Goal: Obtain resource: Obtain resource

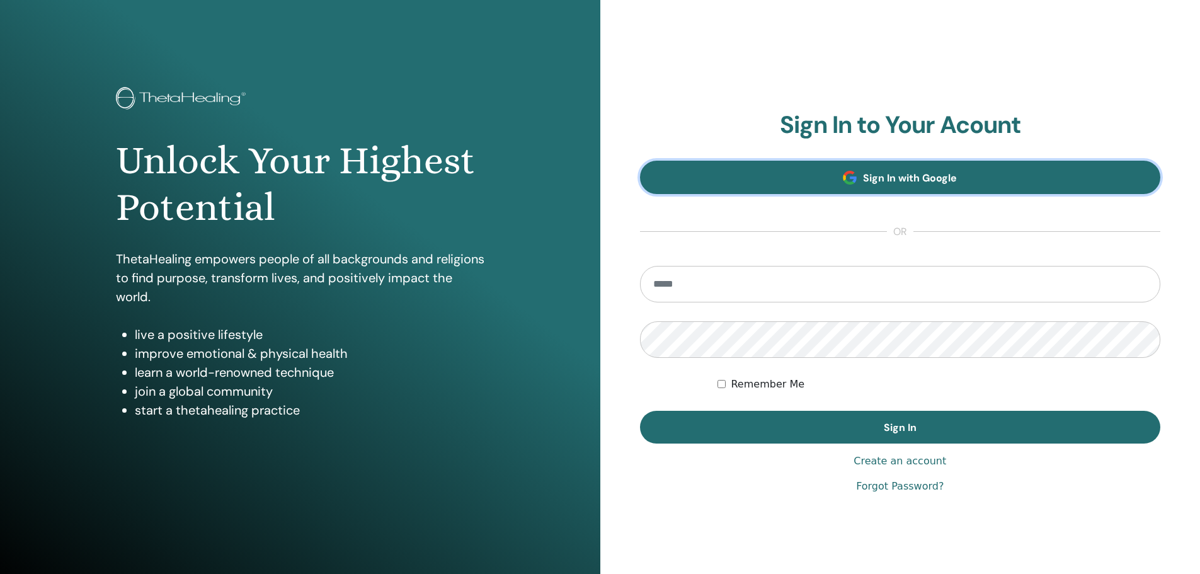
click at [878, 173] on span "Sign In with Google" at bounding box center [910, 177] width 94 height 13
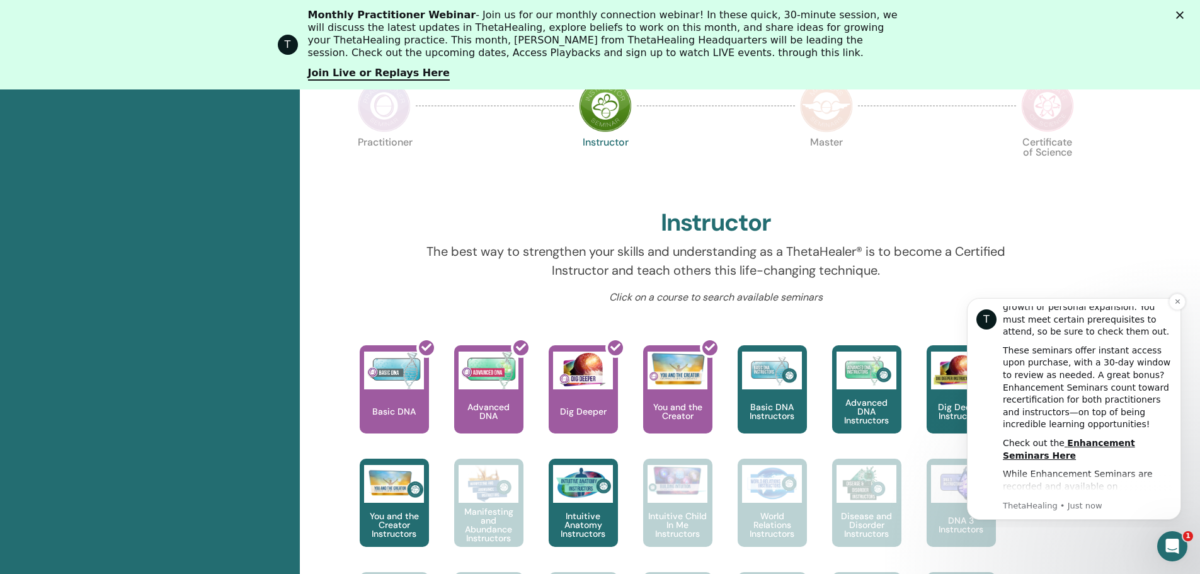
scroll to position [315, 0]
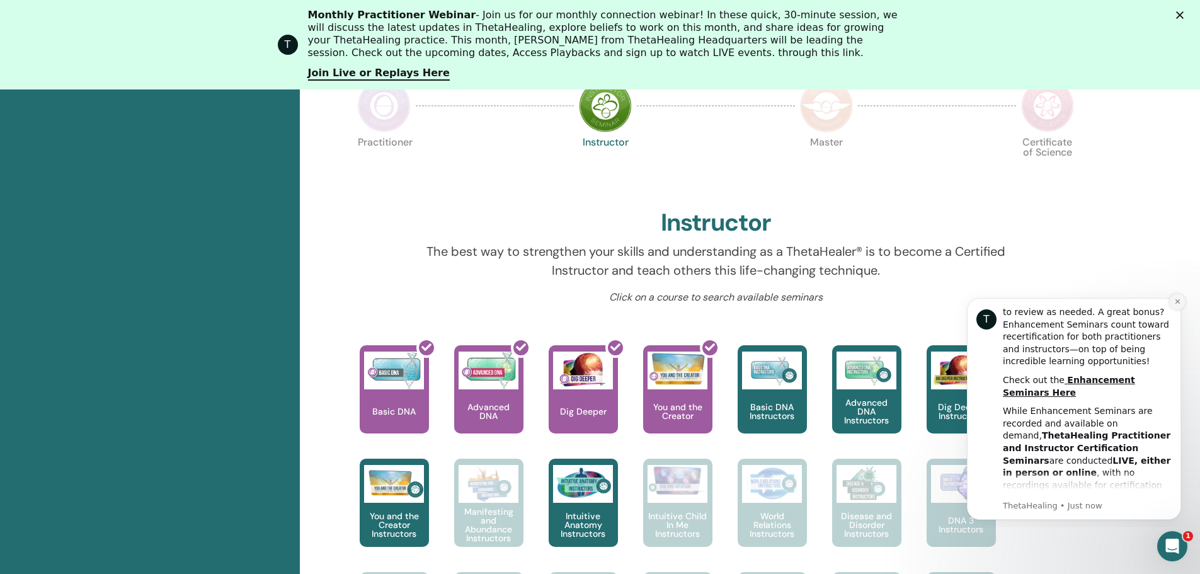
click at [1175, 299] on icon "Dismiss notification" at bounding box center [1177, 301] width 7 height 7
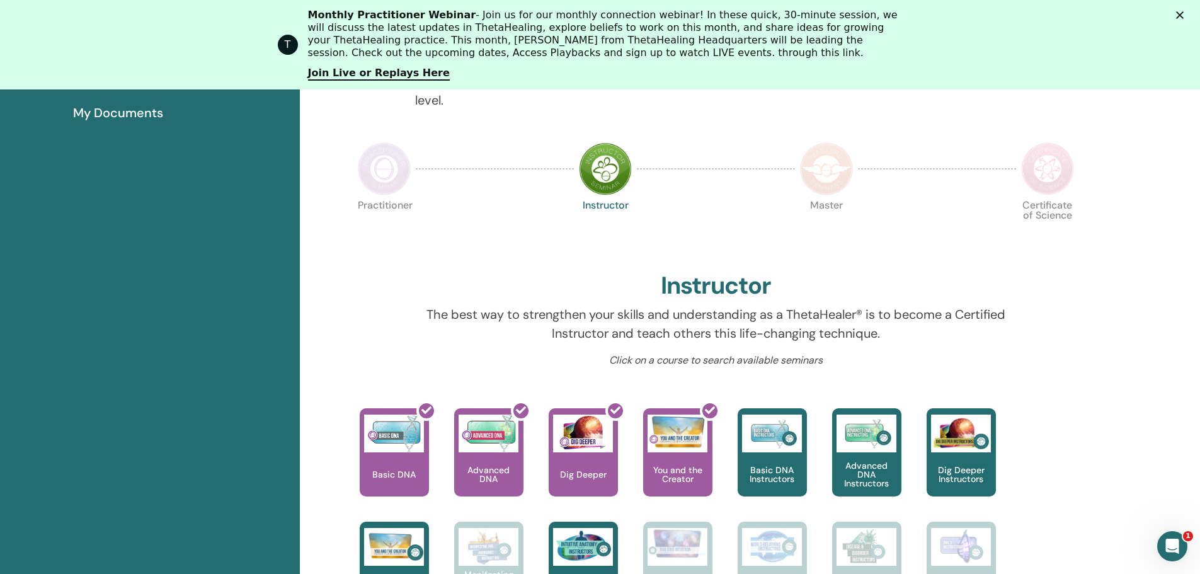
scroll to position [0, 0]
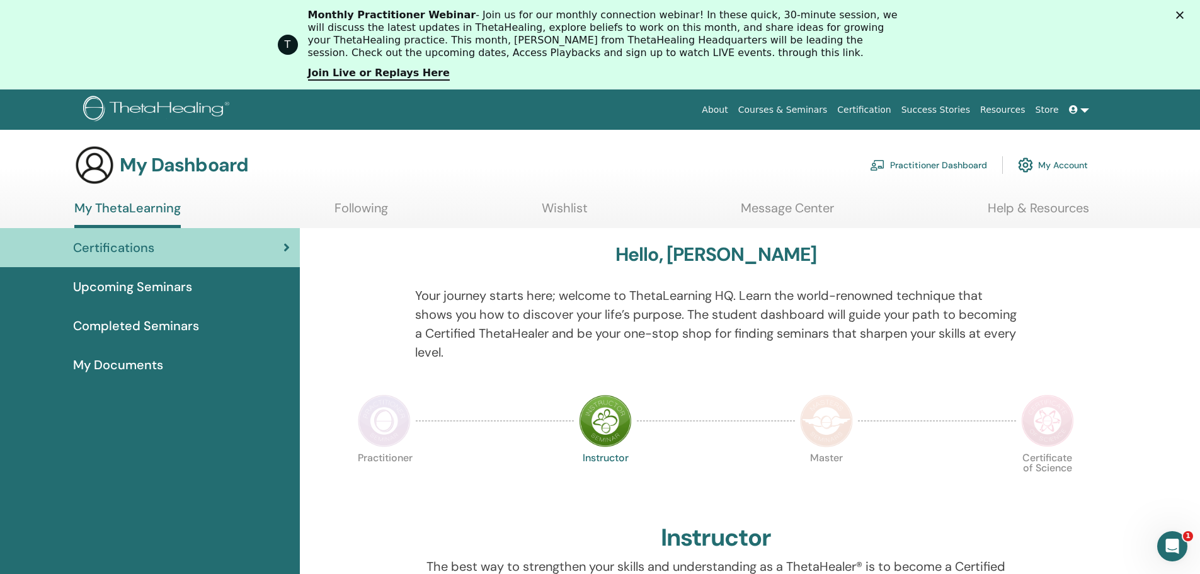
click at [891, 107] on link "Certification" at bounding box center [864, 109] width 64 height 23
click at [130, 360] on span "My Documents" at bounding box center [118, 364] width 90 height 19
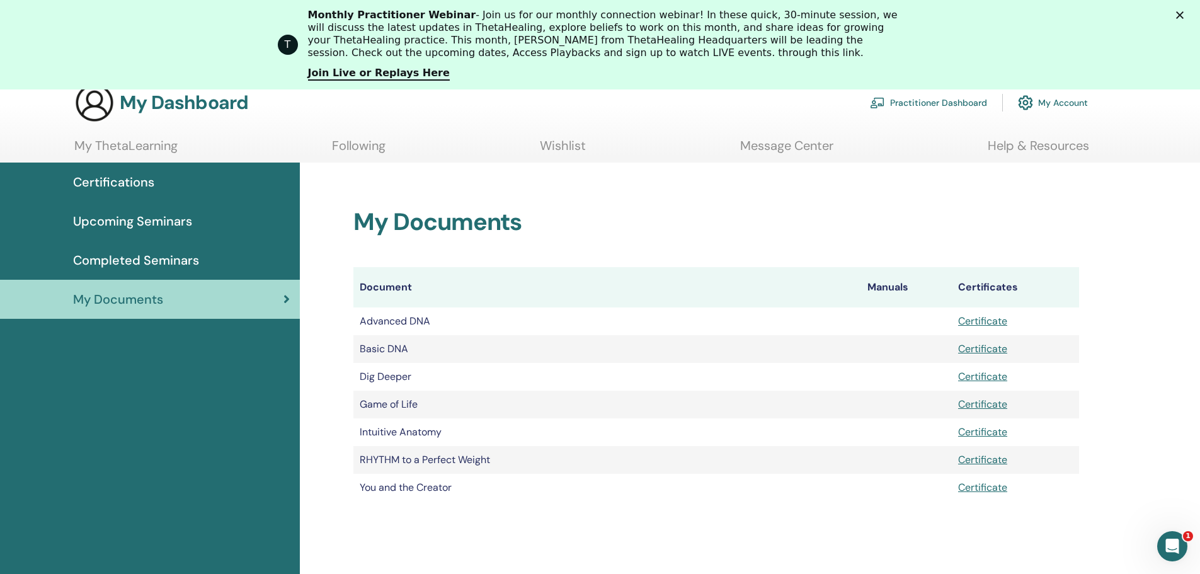
scroll to position [63, 0]
click at [989, 428] on link "Certificate" at bounding box center [982, 431] width 49 height 13
